Goal: Task Accomplishment & Management: Use online tool/utility

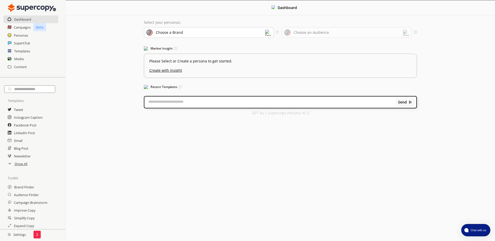
click at [168, 36] on div "Choose a Brand" at bounding box center [209, 32] width 130 height 11
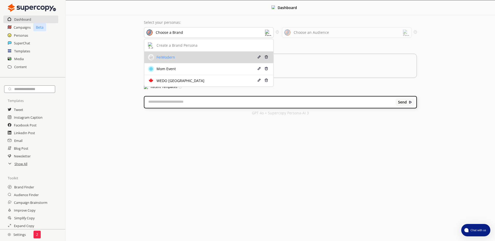
click at [171, 55] on div "FeiModern" at bounding box center [165, 57] width 20 height 4
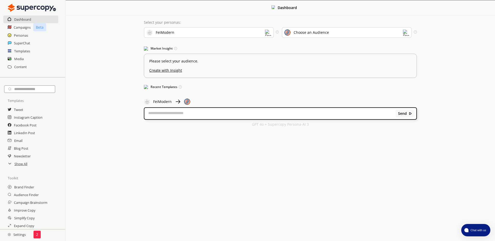
click at [327, 35] on div "Choose an Audience" at bounding box center [310, 32] width 35 height 4
click at [44, 205] on h2 "Campaign Brainstorm" at bounding box center [31, 202] width 35 height 8
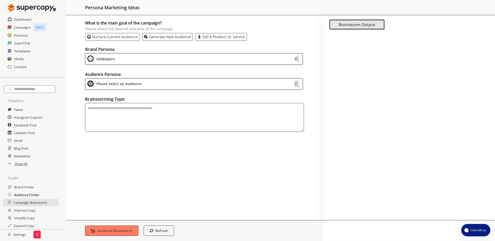
scroll to position [25, 0]
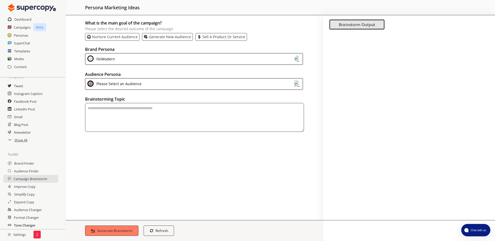
click at [29, 223] on h2 "Tone Changer" at bounding box center [25, 225] width 22 height 8
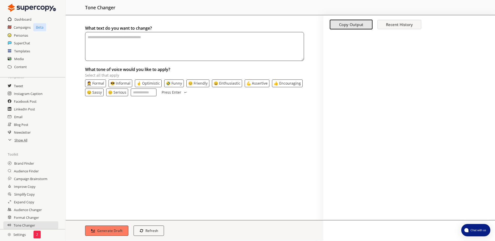
click at [131, 60] on textarea "textarea-textarea" at bounding box center [194, 46] width 219 height 29
paste textarea "**********"
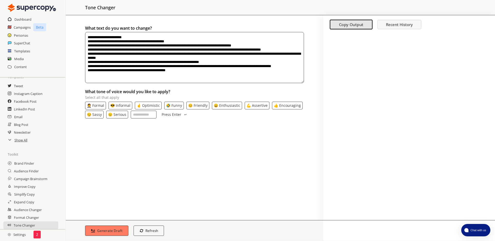
click at [87, 36] on textarea "**********" at bounding box center [194, 57] width 219 height 51
type textarea "**********"
click at [33, 186] on h2 "Improve Copy" at bounding box center [25, 186] width 22 height 8
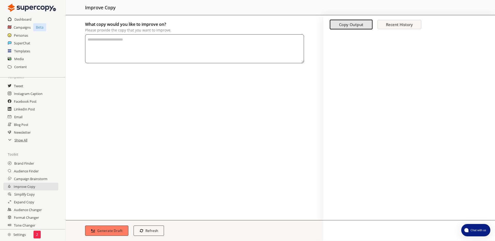
click at [197, 43] on textarea "What copy would you like to improve on? Please provide the copy that you want t…" at bounding box center [194, 48] width 219 height 29
paste textarea "**********"
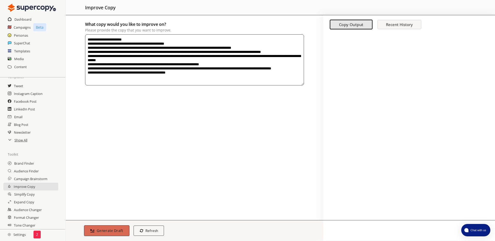
type textarea "**********"
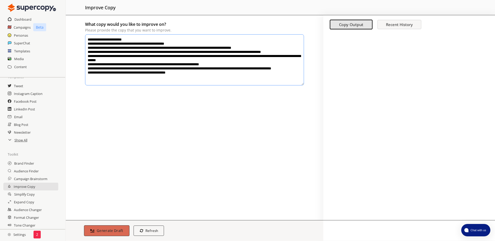
click at [111, 231] on b "Generate Draft" at bounding box center [110, 230] width 27 height 5
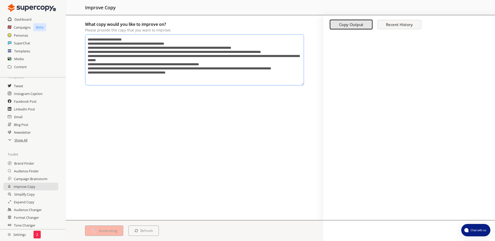
click at [37, 233] on p "2" at bounding box center [37, 234] width 2 height 4
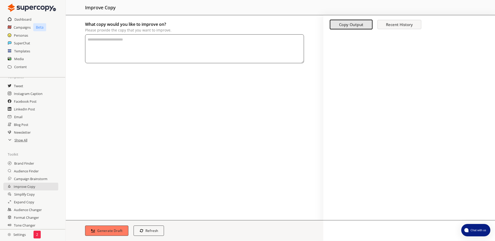
click at [231, 45] on textarea "What copy would you like to improve on? Please provide the copy that you want t…" at bounding box center [194, 48] width 219 height 29
click at [383, 20] on button "Recent History" at bounding box center [399, 24] width 44 height 9
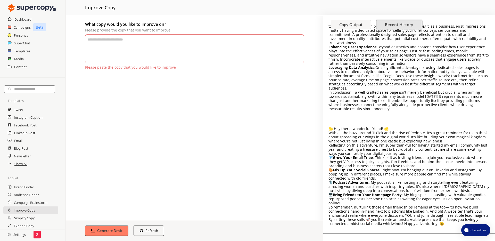
click at [19, 132] on h2 "LinkedIn Post" at bounding box center [24, 133] width 21 height 8
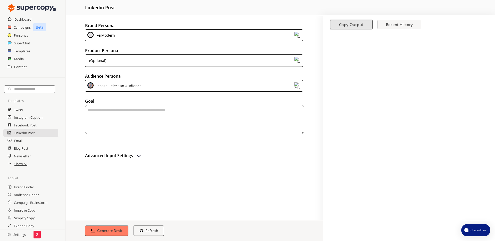
click at [104, 57] on div "(Optional)" at bounding box center [96, 61] width 19 height 8
click at [105, 124] on div "Goal" at bounding box center [194, 115] width 219 height 37
click at [114, 85] on div "Please Select an Audience" at bounding box center [118, 85] width 47 height 7
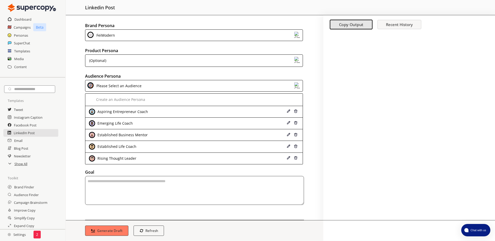
click at [177, 81] on div "Please Select an Audience" at bounding box center [194, 86] width 218 height 12
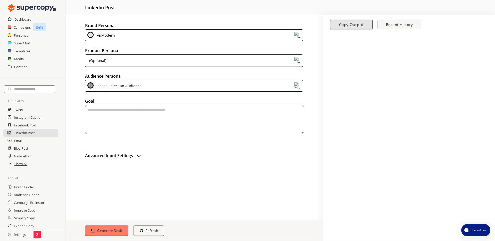
click at [141, 108] on textarea "textarea-textarea" at bounding box center [194, 119] width 219 height 29
paste textarea "**********"
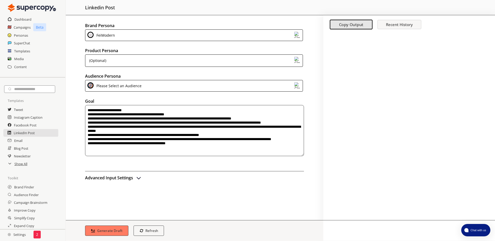
type textarea "**********"
click at [114, 175] on h2 "Advanced Input Settings" at bounding box center [109, 178] width 48 height 8
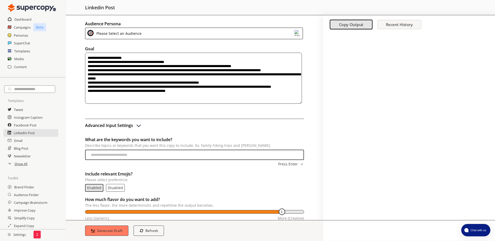
scroll to position [65, 0]
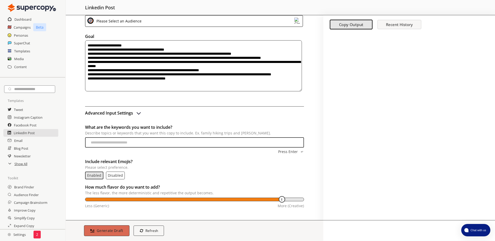
drag, startPoint x: 112, startPoint y: 238, endPoint x: 112, endPoint y: 233, distance: 5.4
click at [112, 238] on div "Generate Draft Refresh regenerate" at bounding box center [194, 230] width 257 height 21
click at [112, 232] on b "Generate Draft" at bounding box center [110, 230] width 27 height 5
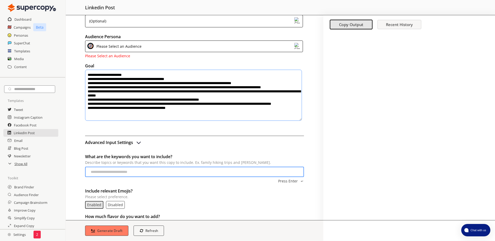
scroll to position [0, 0]
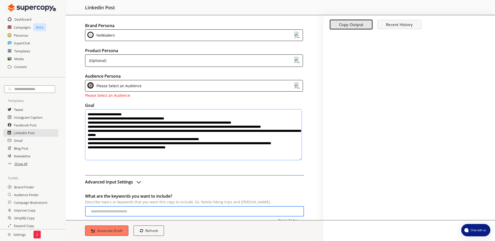
click at [150, 88] on div "Please Select an Audience" at bounding box center [194, 86] width 218 height 12
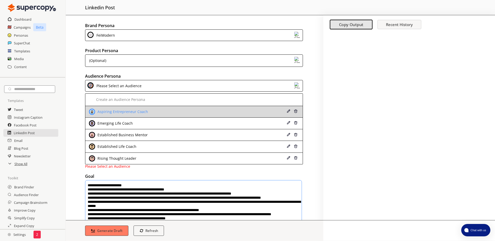
click at [147, 113] on div "Aspiring Entrepreneur Coach" at bounding box center [174, 111] width 171 height 6
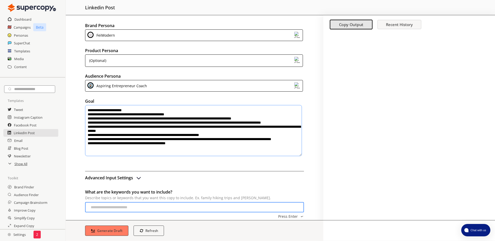
click at [179, 85] on div "Aspiring Entrepreneur Coach" at bounding box center [194, 86] width 218 height 12
click at [98, 237] on div "Generate Draft Refresh regenerate" at bounding box center [194, 230] width 257 height 21
click at [172, 86] on div "Aspiring Entrepreneur Coach" at bounding box center [194, 86] width 218 height 12
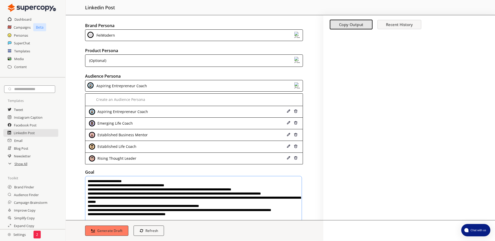
click at [172, 86] on div "Aspiring Entrepreneur Coach" at bounding box center [194, 86] width 218 height 12
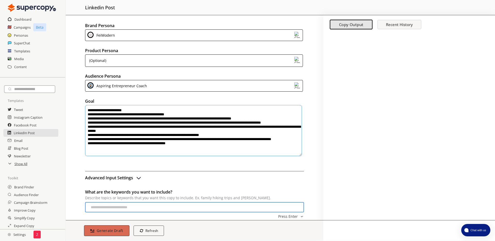
click at [109, 225] on button "Generate Draft" at bounding box center [106, 230] width 45 height 11
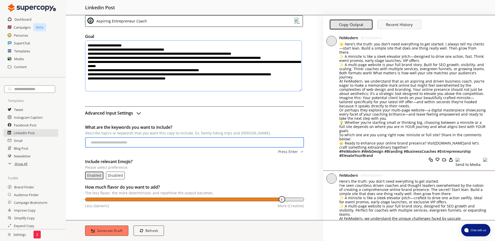
click at [36, 54] on div "Templates" at bounding box center [32, 51] width 65 height 8
click at [26, 54] on h2 "Templates" at bounding box center [22, 51] width 16 height 8
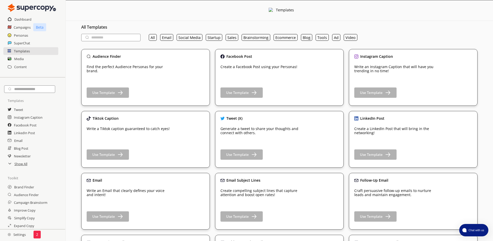
click at [44, 60] on div "Media" at bounding box center [32, 59] width 65 height 8
click at [40, 60] on div "Media" at bounding box center [32, 59] width 65 height 8
click at [18, 59] on h2 "Media" at bounding box center [19, 59] width 10 height 8
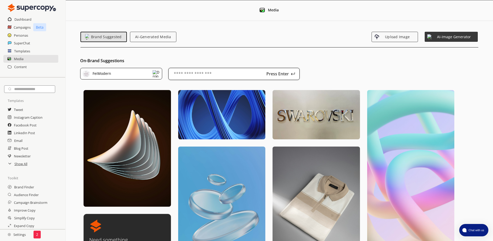
click at [191, 69] on input "text" at bounding box center [233, 74] width 131 height 12
type input "*****"
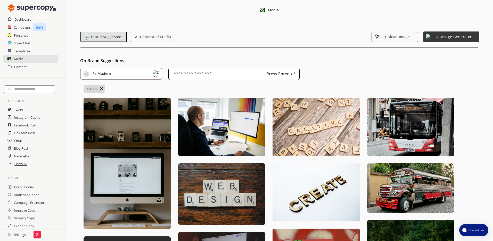
click at [447, 36] on span "AI-Image Generator" at bounding box center [453, 37] width 45 height 4
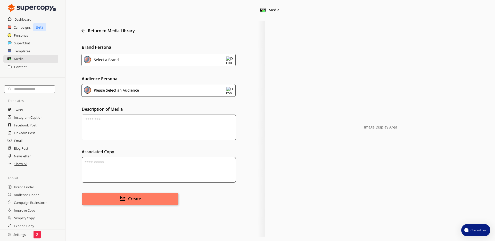
click at [88, 30] on div "Return to Media Library" at bounding box center [164, 30] width 185 height 9
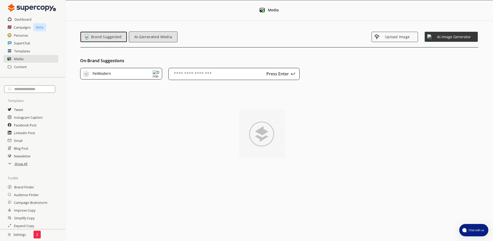
click at [144, 34] on button "AI-Generated Media" at bounding box center [153, 36] width 49 height 11
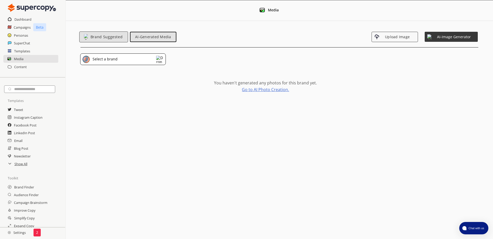
click at [117, 38] on span "Brand Suggested" at bounding box center [106, 37] width 37 height 4
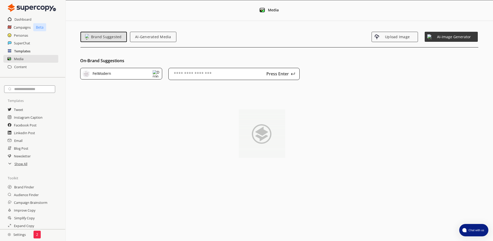
click at [28, 52] on h2 "Templates" at bounding box center [22, 51] width 16 height 8
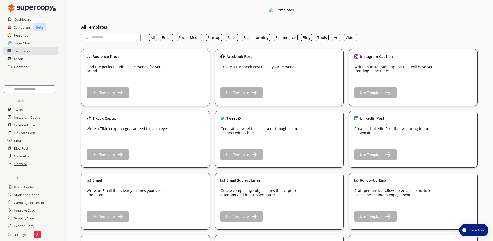
click at [25, 66] on h2 "Content" at bounding box center [20, 67] width 13 height 8
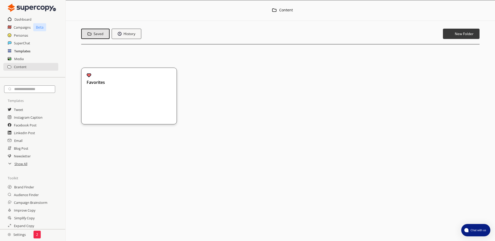
click at [27, 51] on h2 "Templates" at bounding box center [22, 51] width 16 height 8
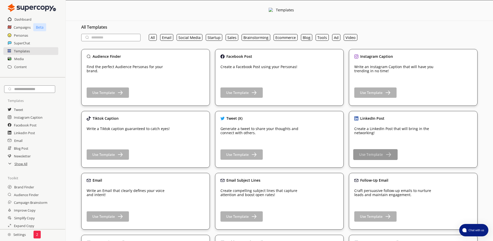
click at [378, 151] on button "Use Template" at bounding box center [375, 154] width 44 height 11
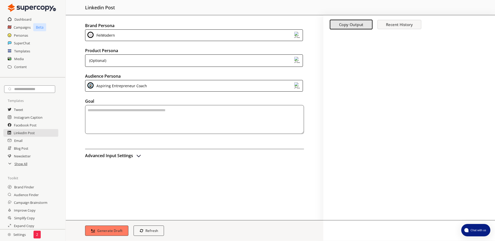
click at [145, 119] on textarea "textarea-textarea" at bounding box center [194, 119] width 219 height 29
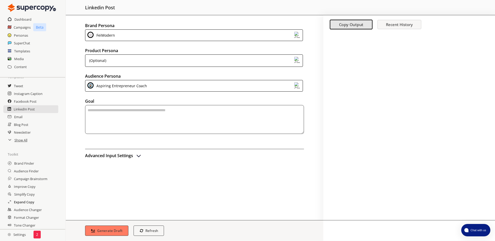
click at [25, 200] on h2 "Expand Copy" at bounding box center [24, 202] width 20 height 8
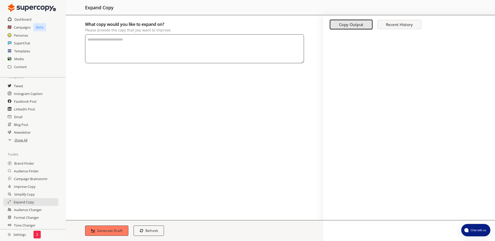
click at [142, 43] on textarea "What copy would you like to expand on? Please provide the copy that you want to…" at bounding box center [194, 48] width 219 height 29
paste textarea "**********"
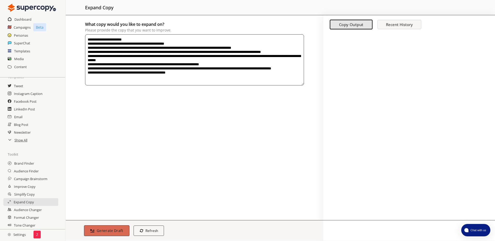
type textarea "**********"
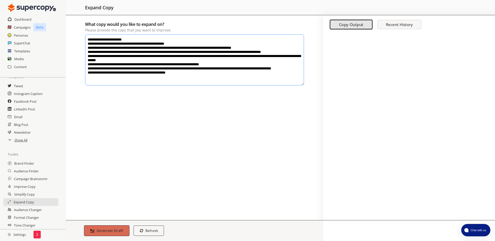
click at [103, 233] on button "Generate Draft" at bounding box center [106, 230] width 45 height 11
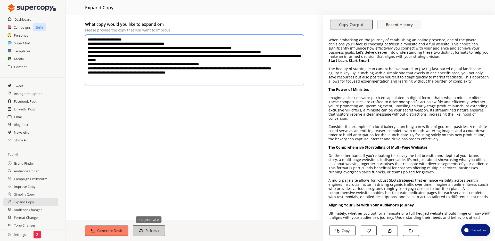
click at [152, 227] on button "Refresh regenerate" at bounding box center [149, 230] width 32 height 11
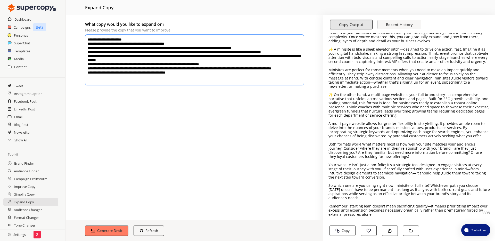
scroll to position [37, 0]
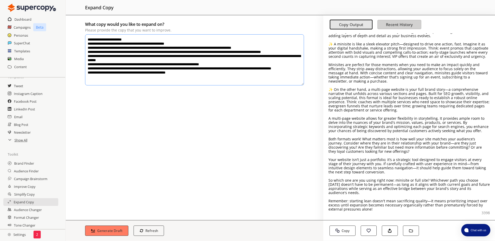
click at [401, 23] on b "Recent History" at bounding box center [399, 24] width 27 height 5
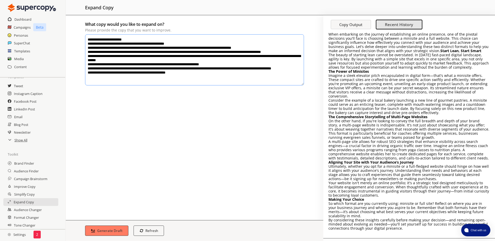
scroll to position [199, 0]
